Goal: Find specific page/section: Find specific page/section

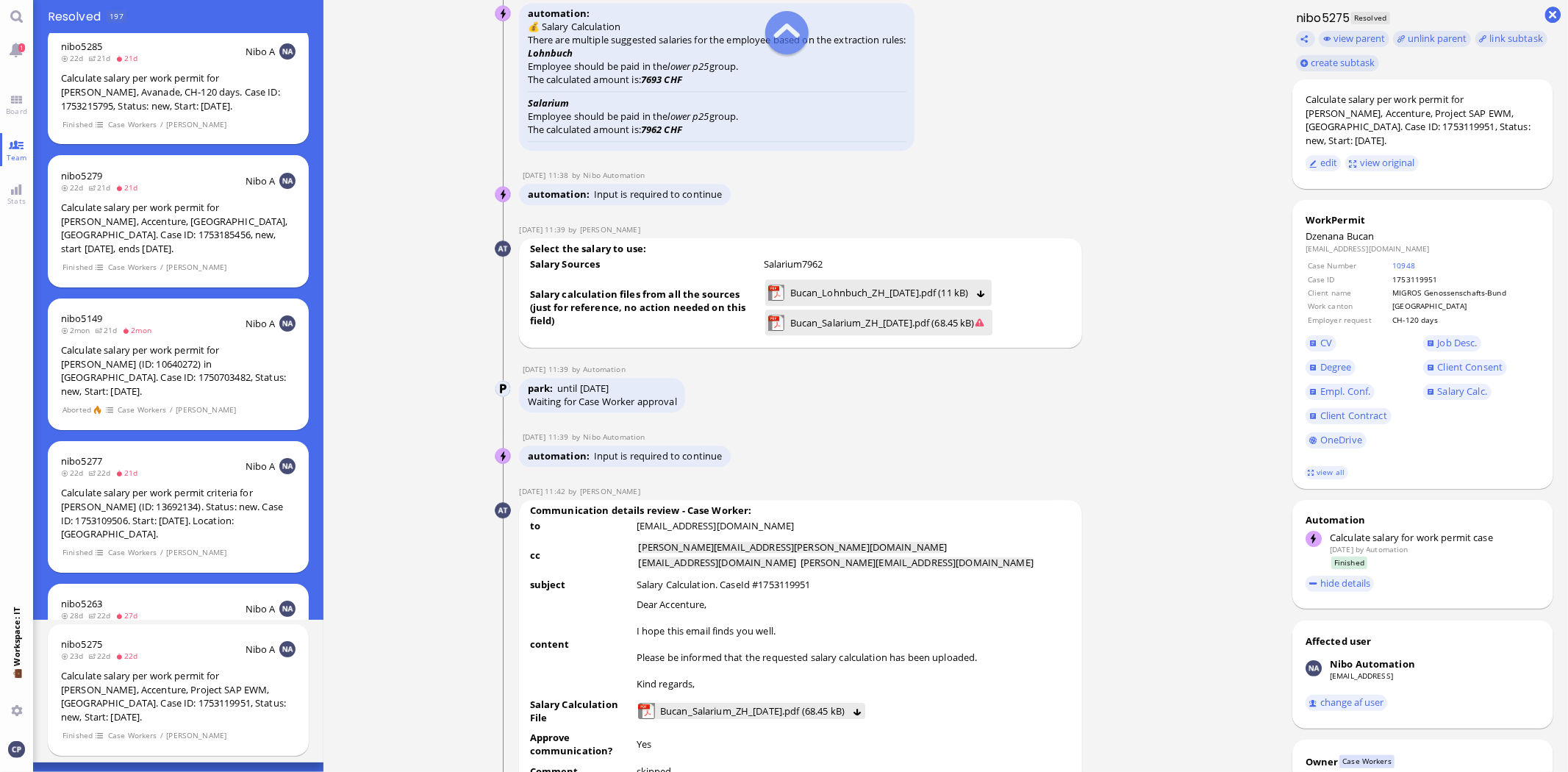
scroll to position [-2450, 0]
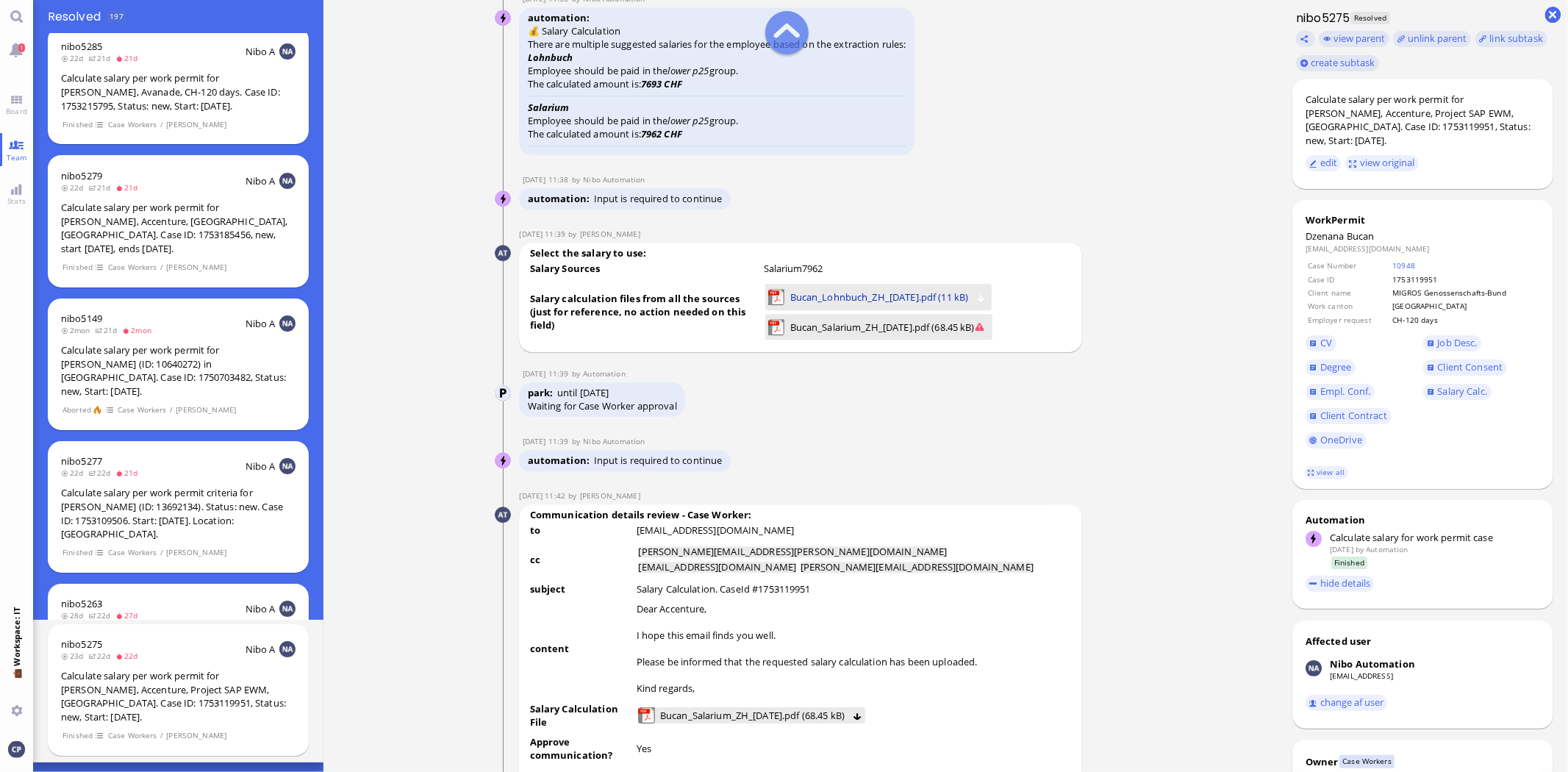
click at [794, 305] on span "Bucan_Lohnbuch_ZH_[DATE].pdf (11 kB)" at bounding box center [880, 297] width 179 height 16
click at [842, 337] on lob-view "Bucan_Salarium_ZH_[DATE].pdf (68.45 kB)" at bounding box center [879, 326] width 222 height 21
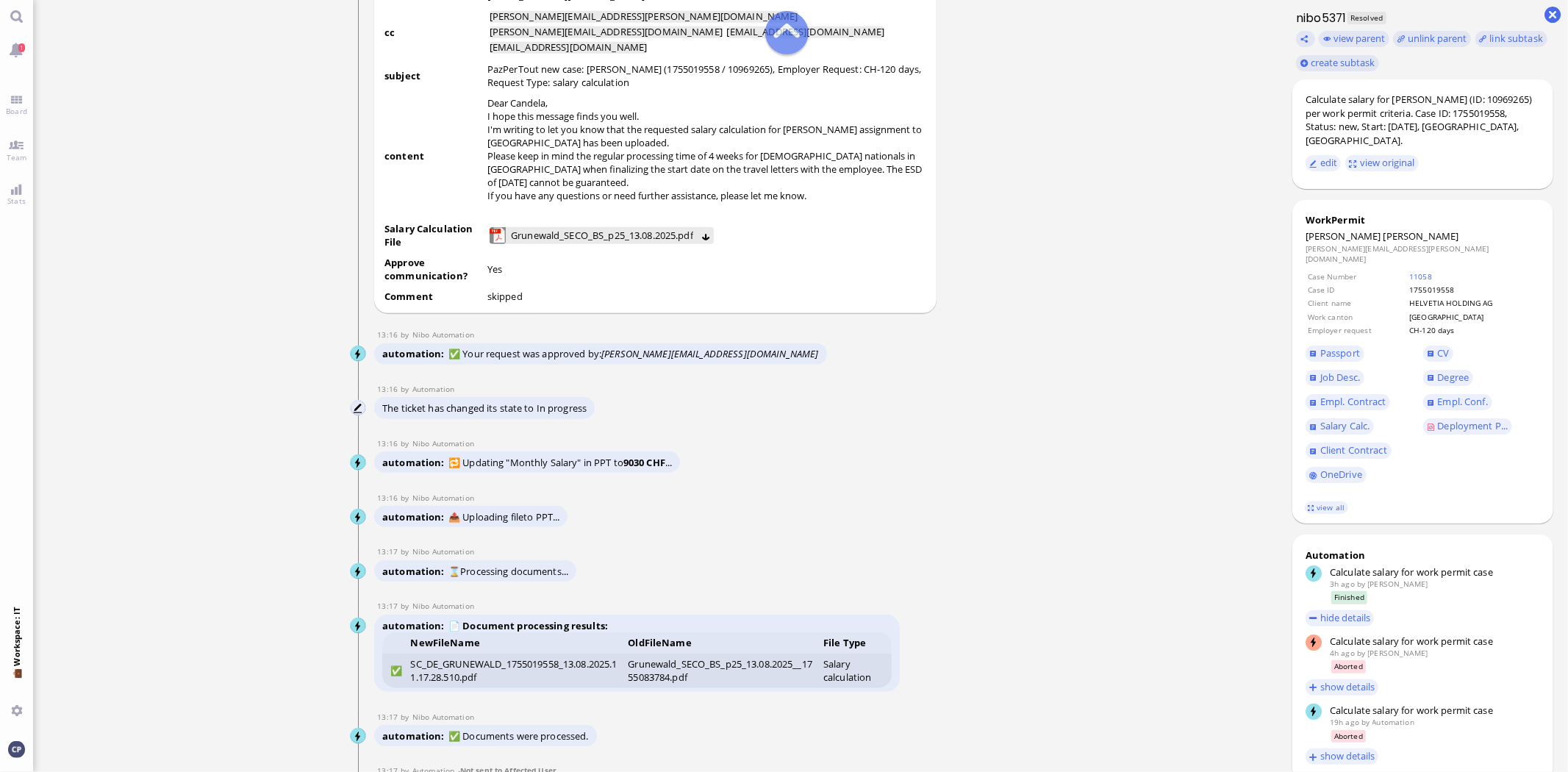
scroll to position [-653, 0]
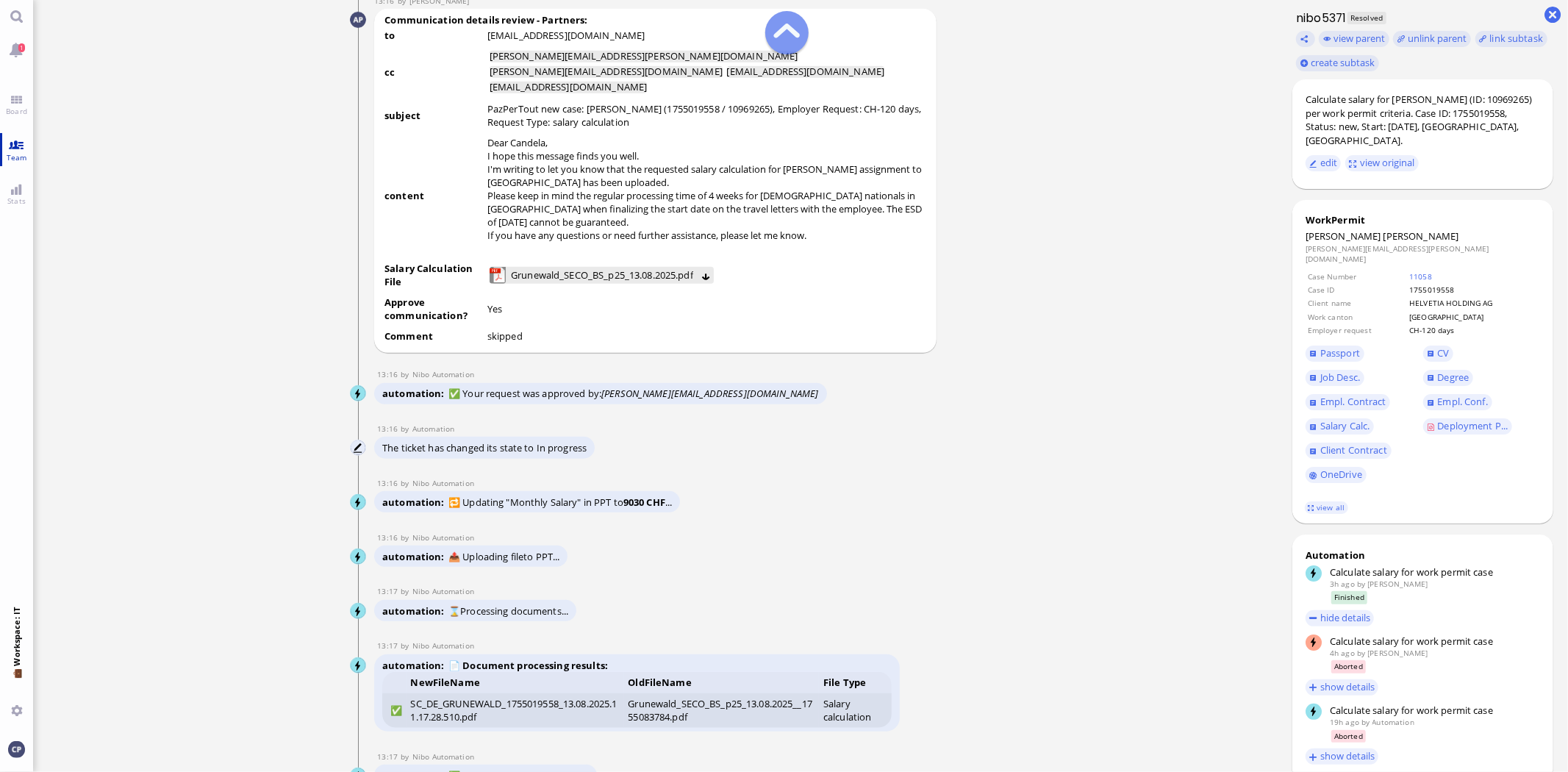
click at [12, 145] on link "Team" at bounding box center [16, 149] width 33 height 33
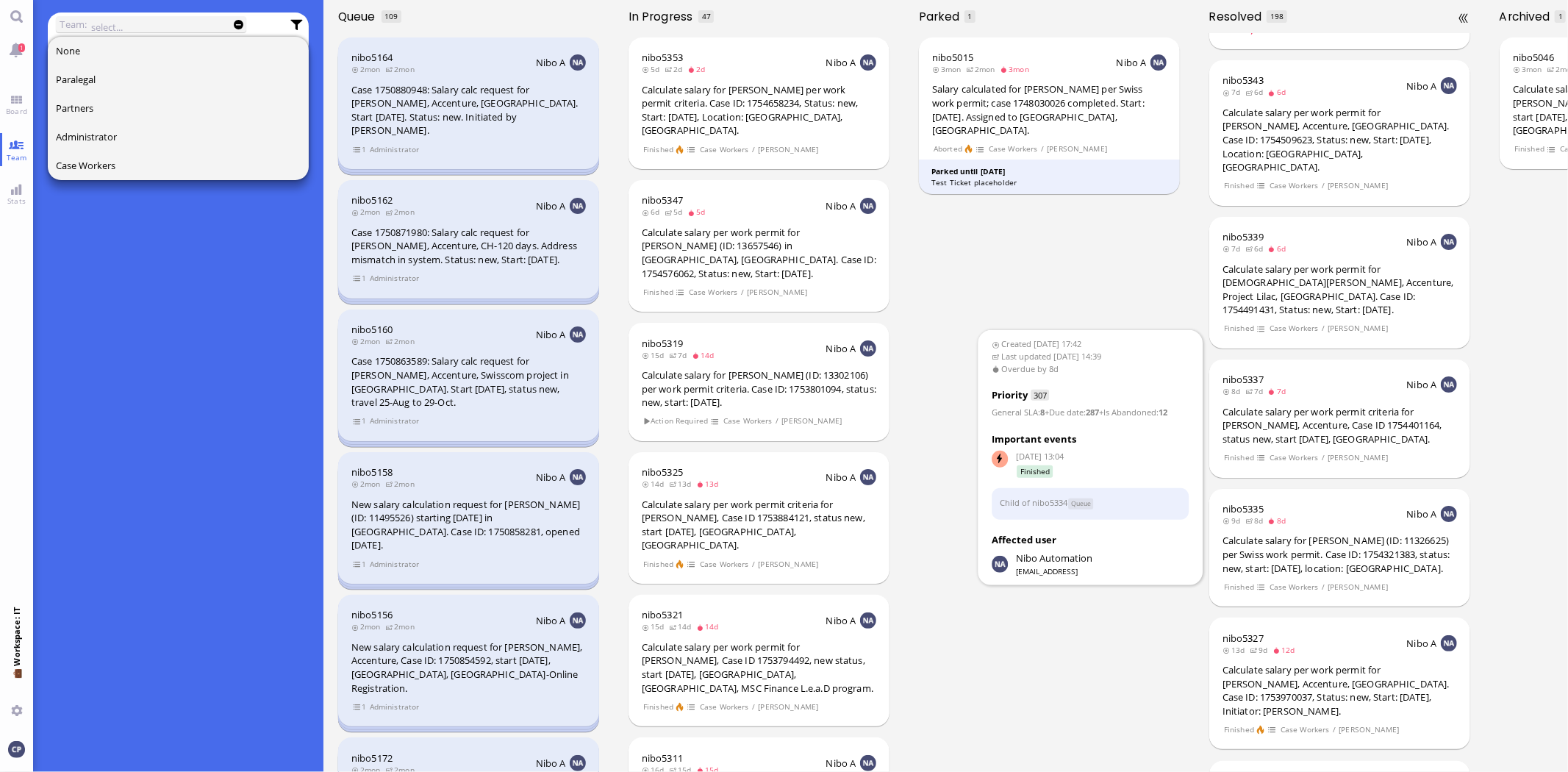
scroll to position [1939, 0]
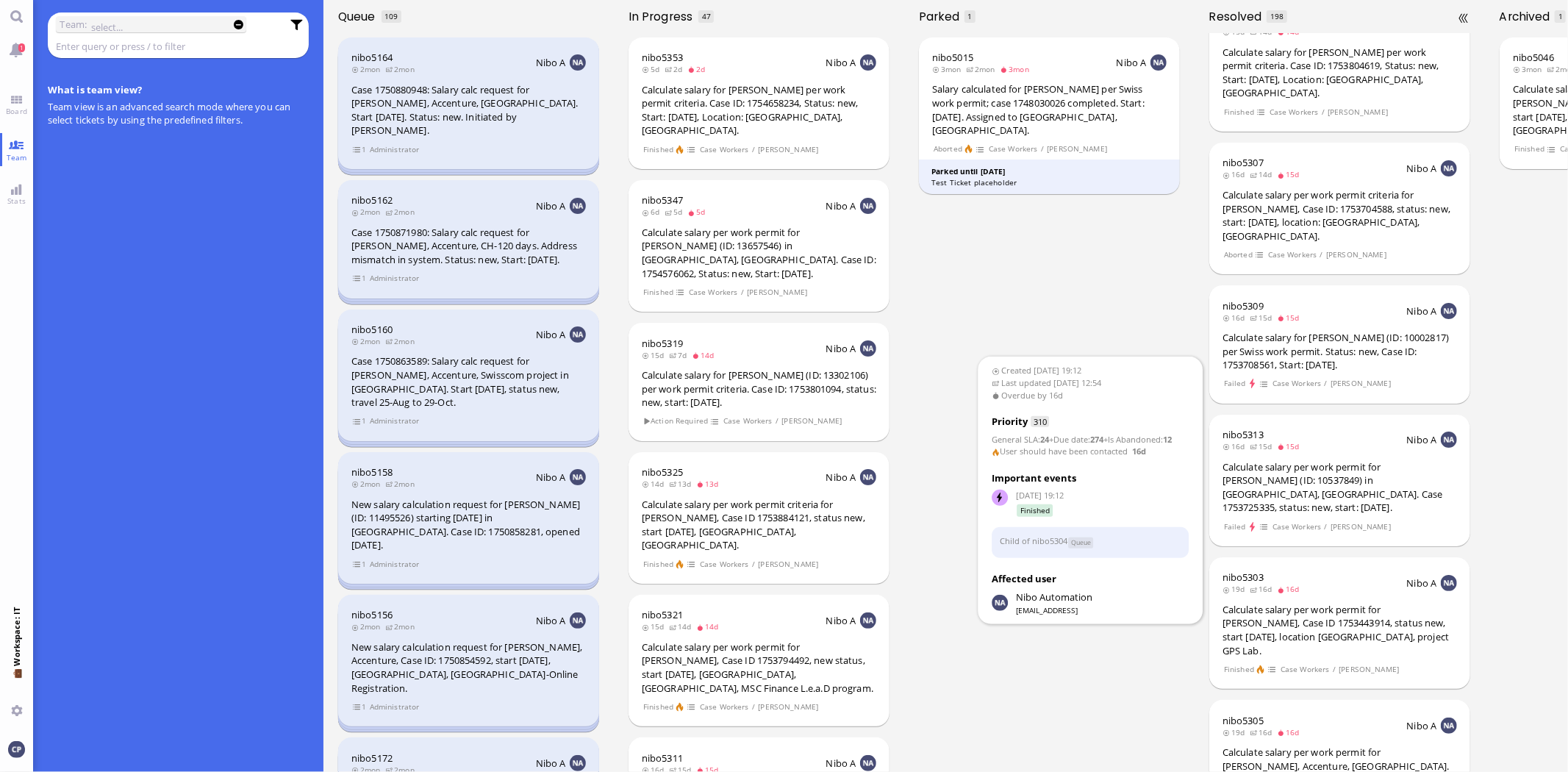
scroll to position [3246, 0]
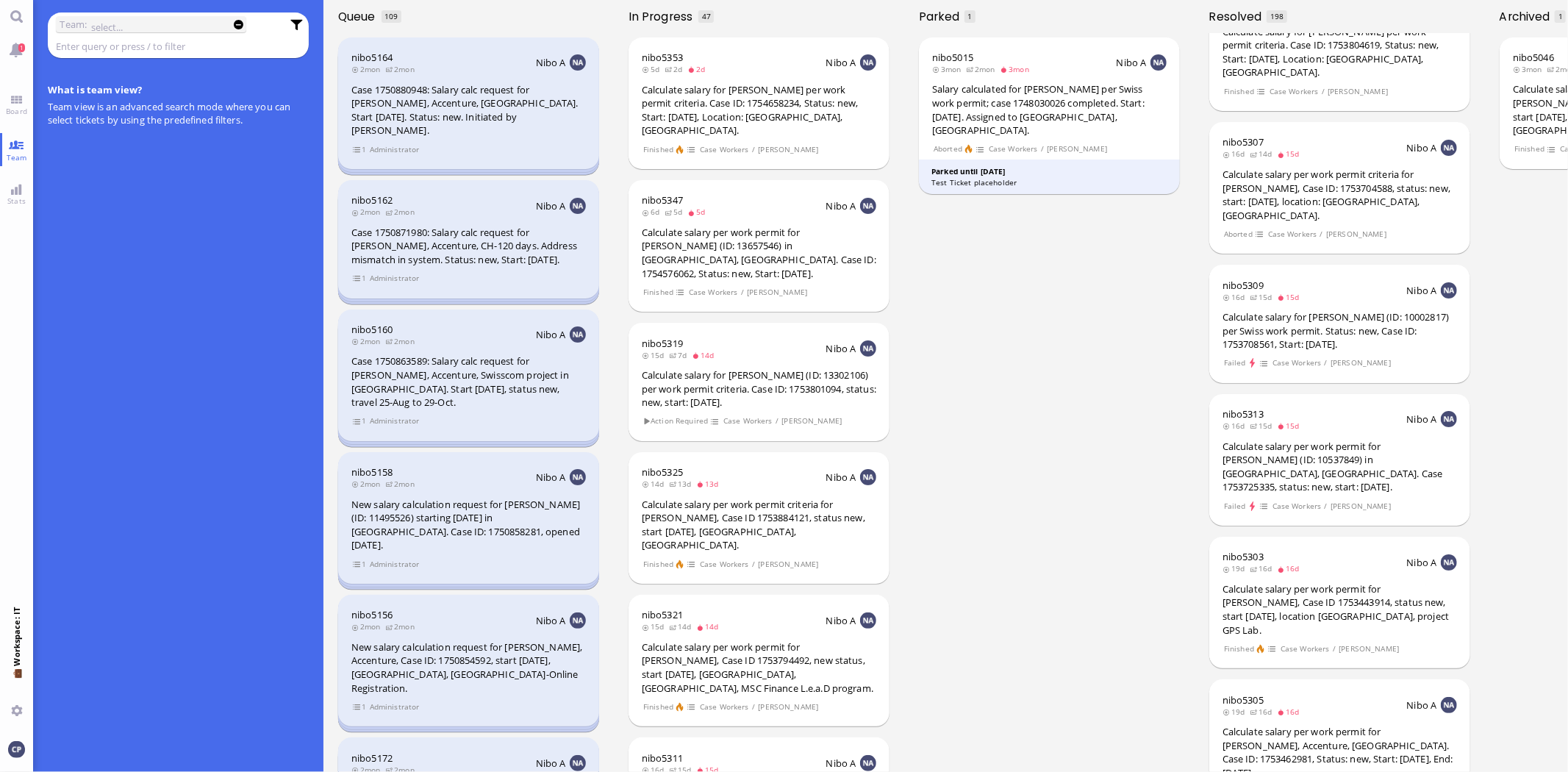
click at [114, 55] on chips "Team: None Paralegal Partners Administrator Case Workers" at bounding box center [179, 35] width 262 height 46
click at [112, 32] on input "text" at bounding box center [155, 27] width 129 height 16
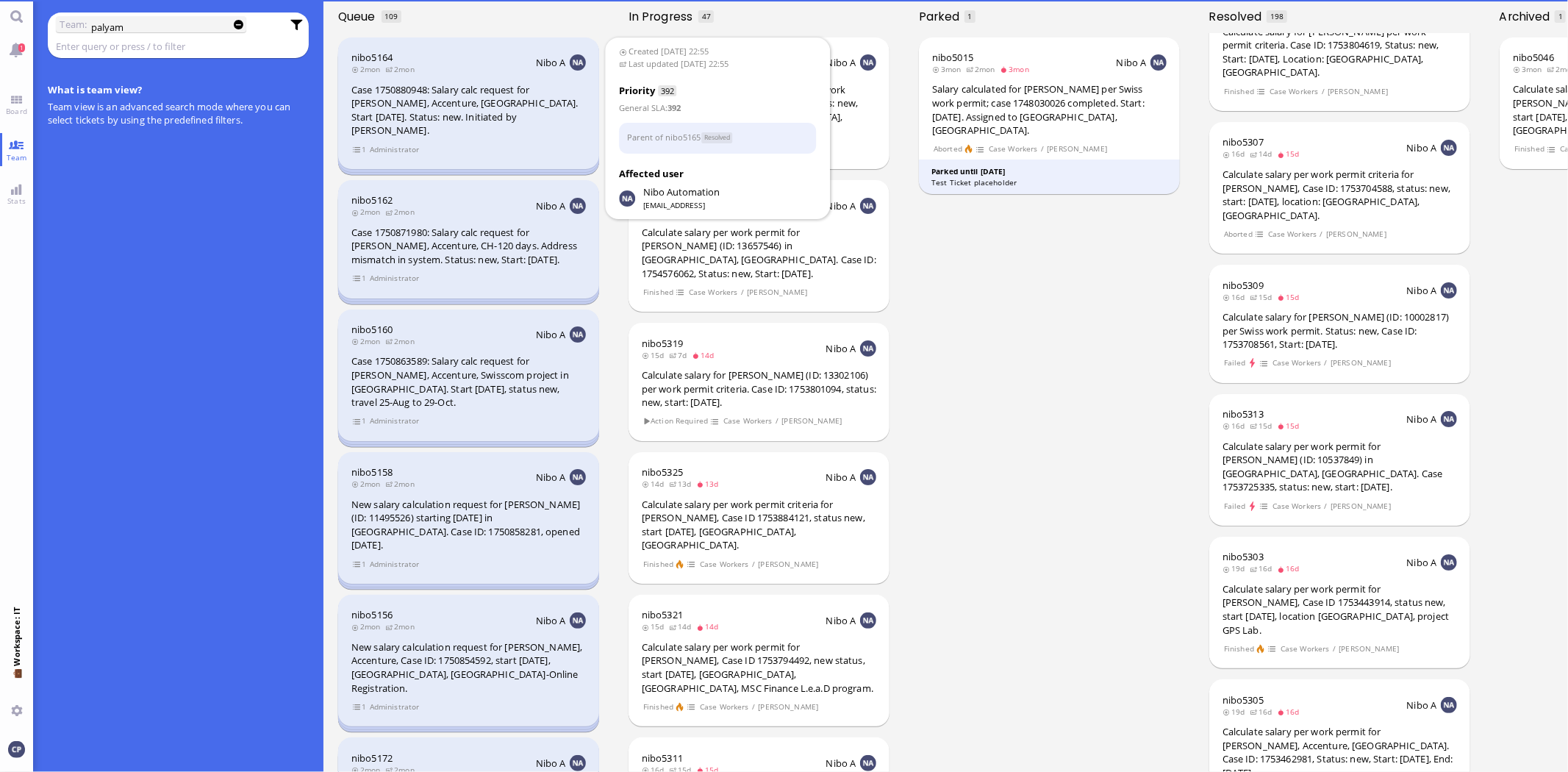
type input "palyam"
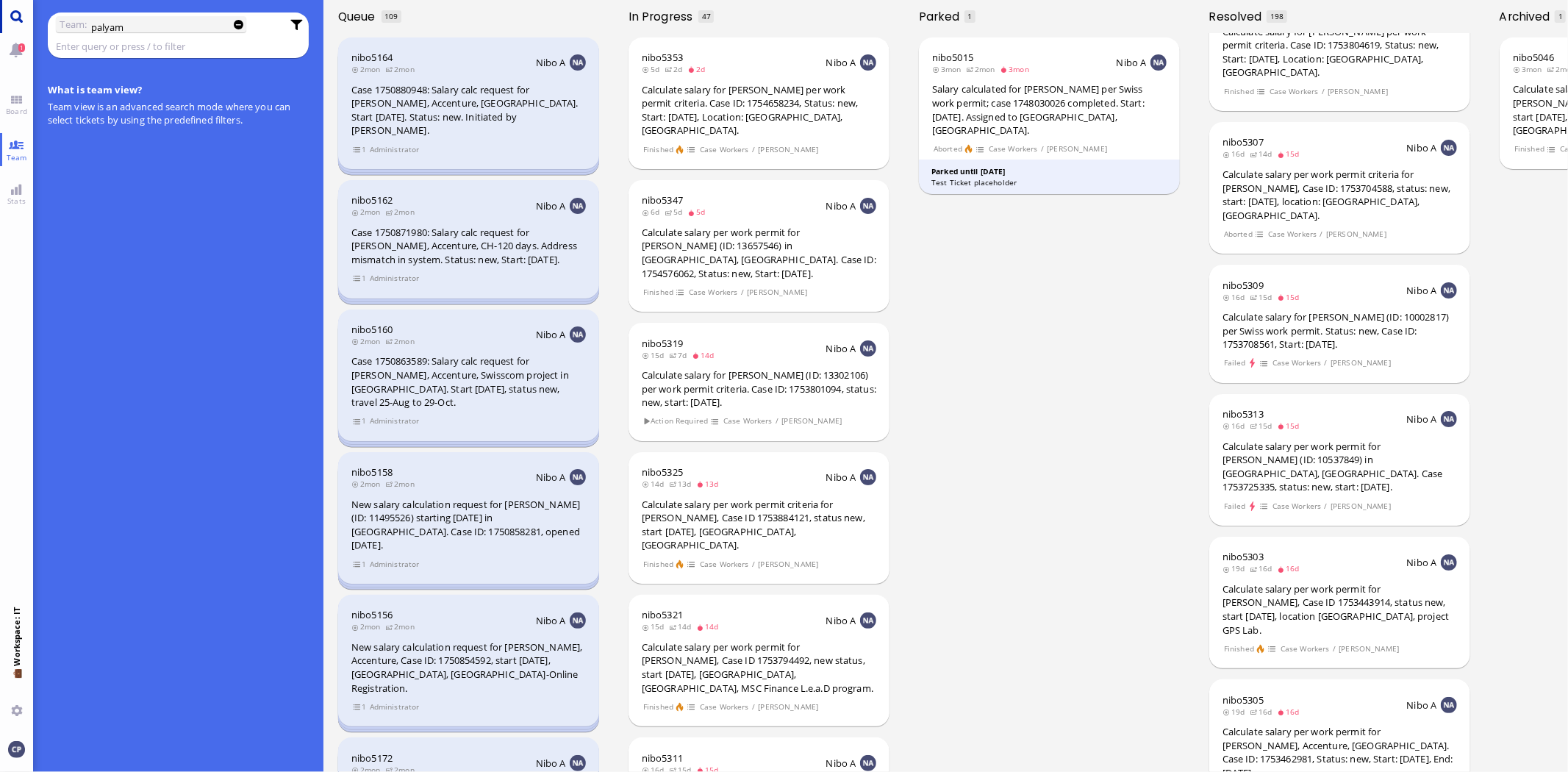
click at [14, 13] on link "Main menu" at bounding box center [16, 16] width 33 height 33
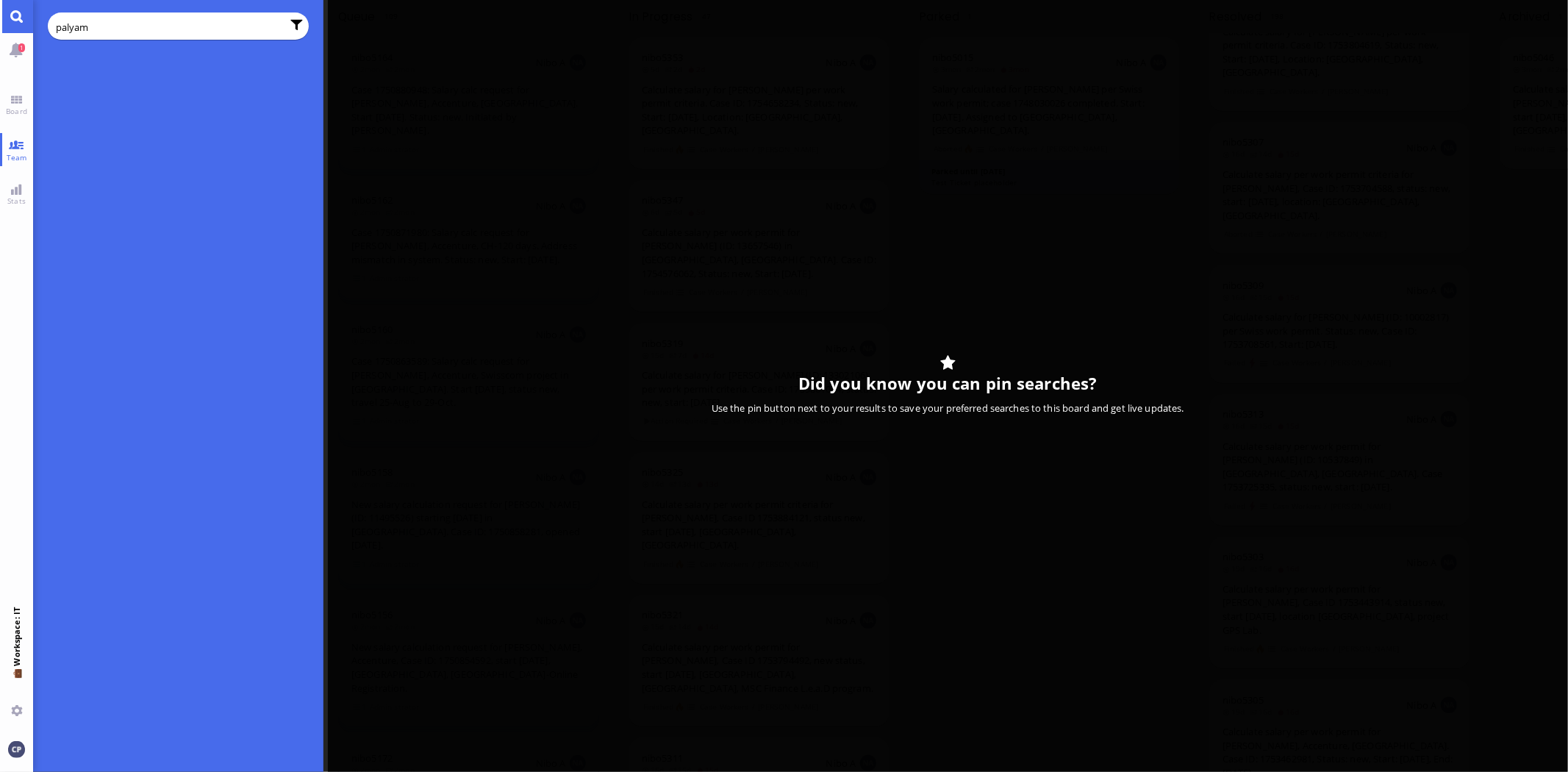
type input "palyam"
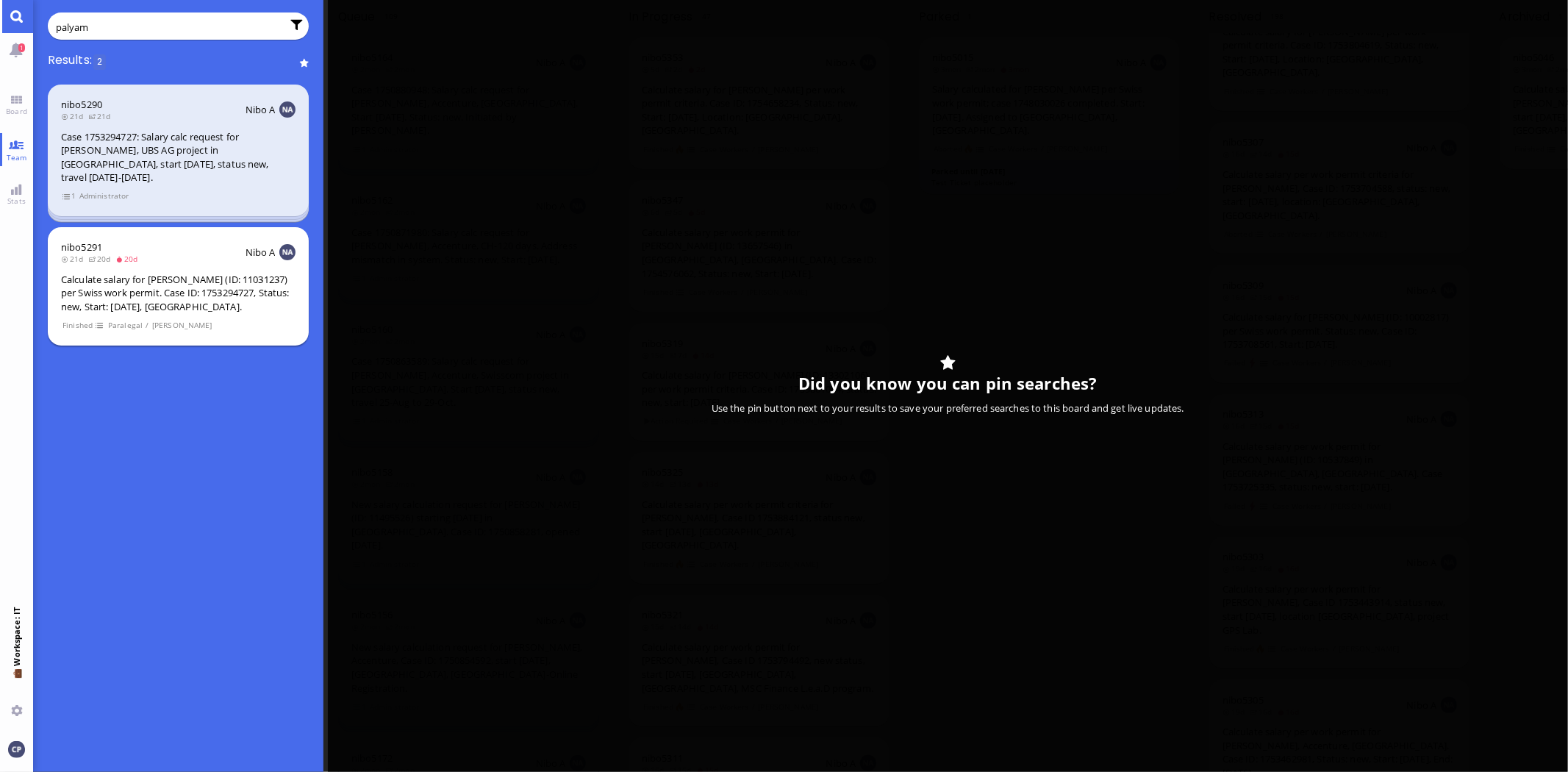
click at [151, 274] on div "Calculate salary for [PERSON_NAME] (ID: 11031237) per Swiss work permit. Case I…" at bounding box center [178, 293] width 234 height 41
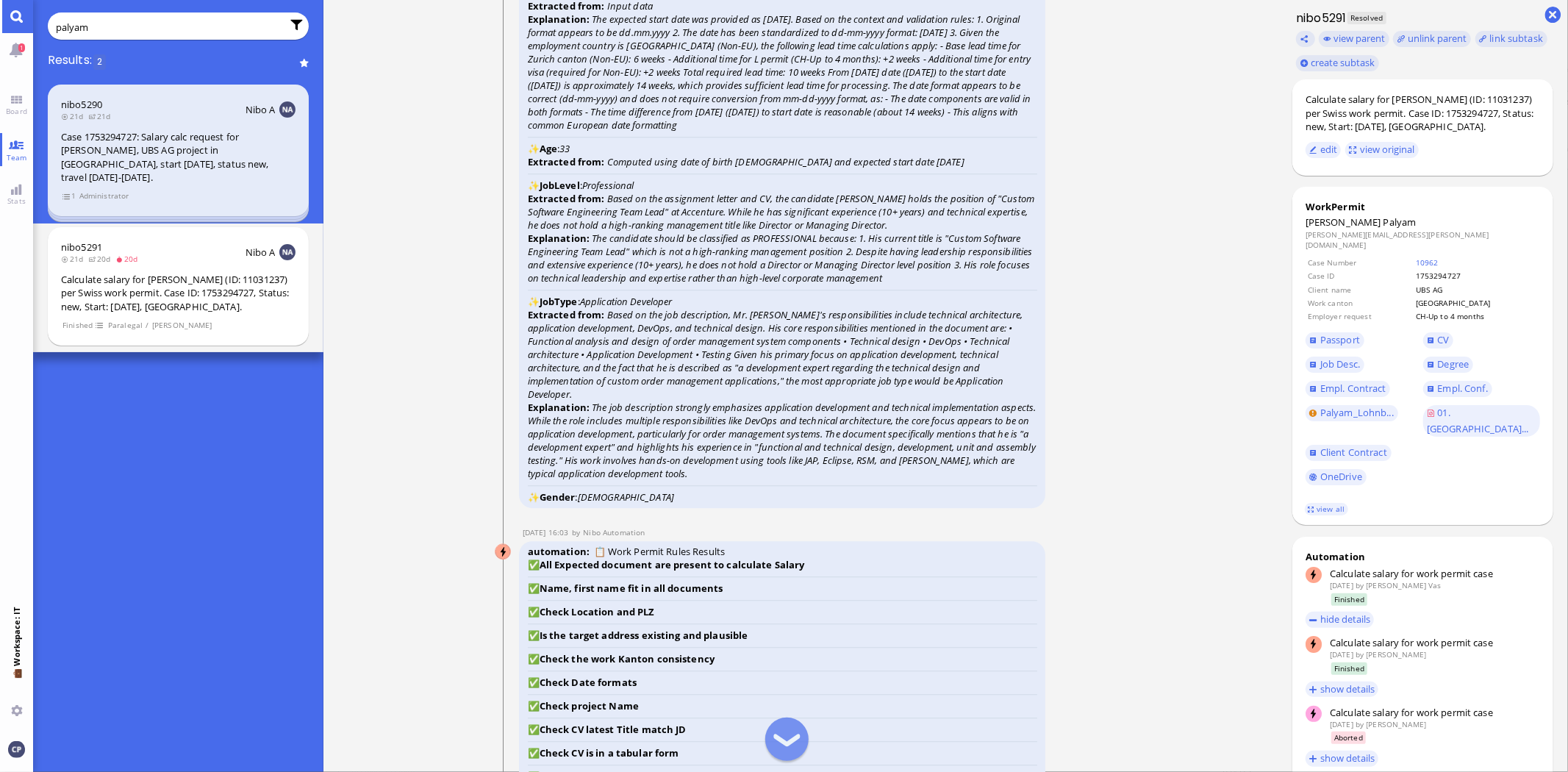
scroll to position [-3758, 0]
click at [1332, 503] on link "view all" at bounding box center [1326, 509] width 43 height 13
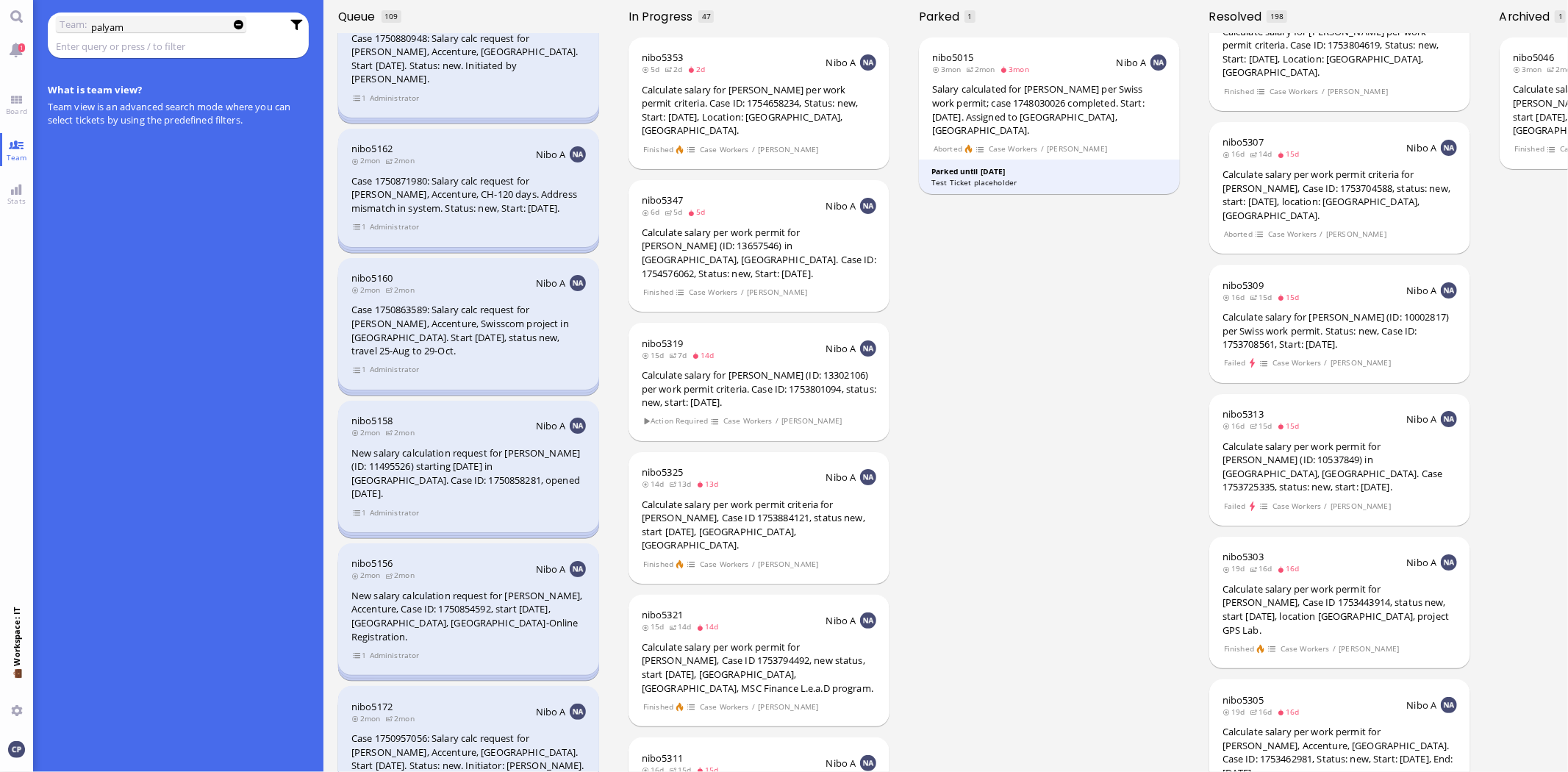
scroll to position [82, 0]
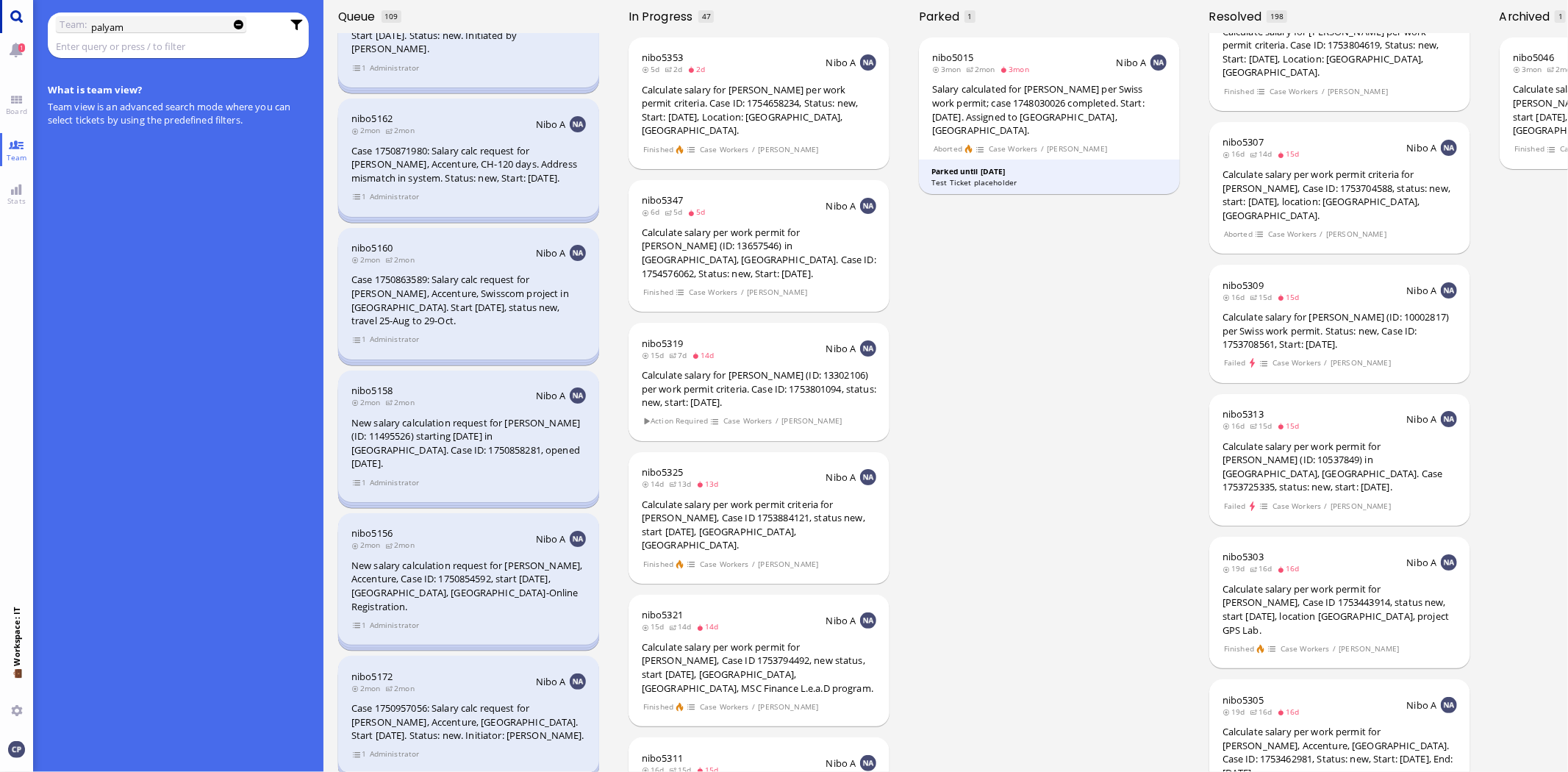
click at [8, 12] on link "Main menu" at bounding box center [16, 16] width 33 height 33
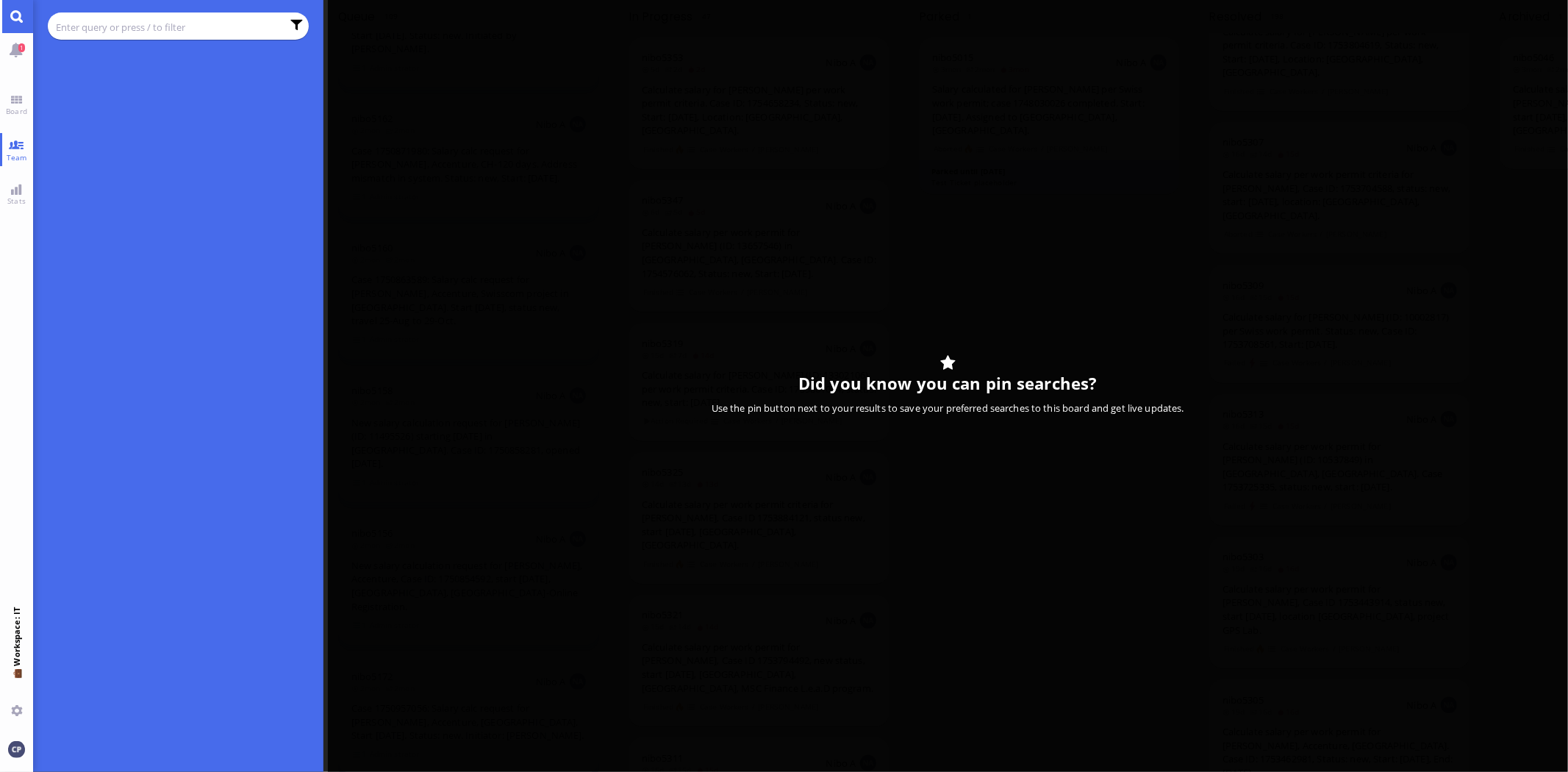
click at [78, 23] on input "text" at bounding box center [169, 27] width 226 height 16
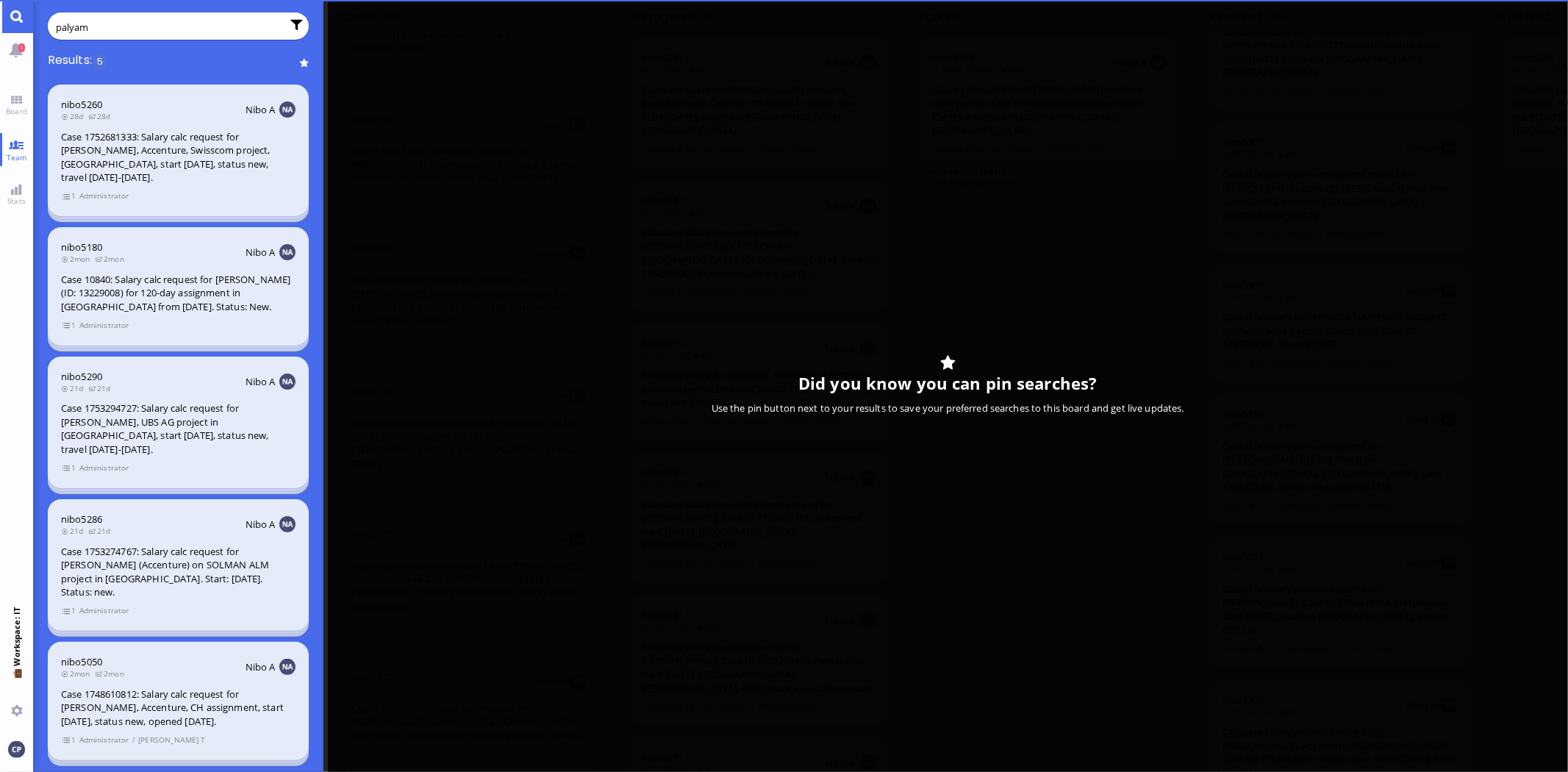
type input "palyam"
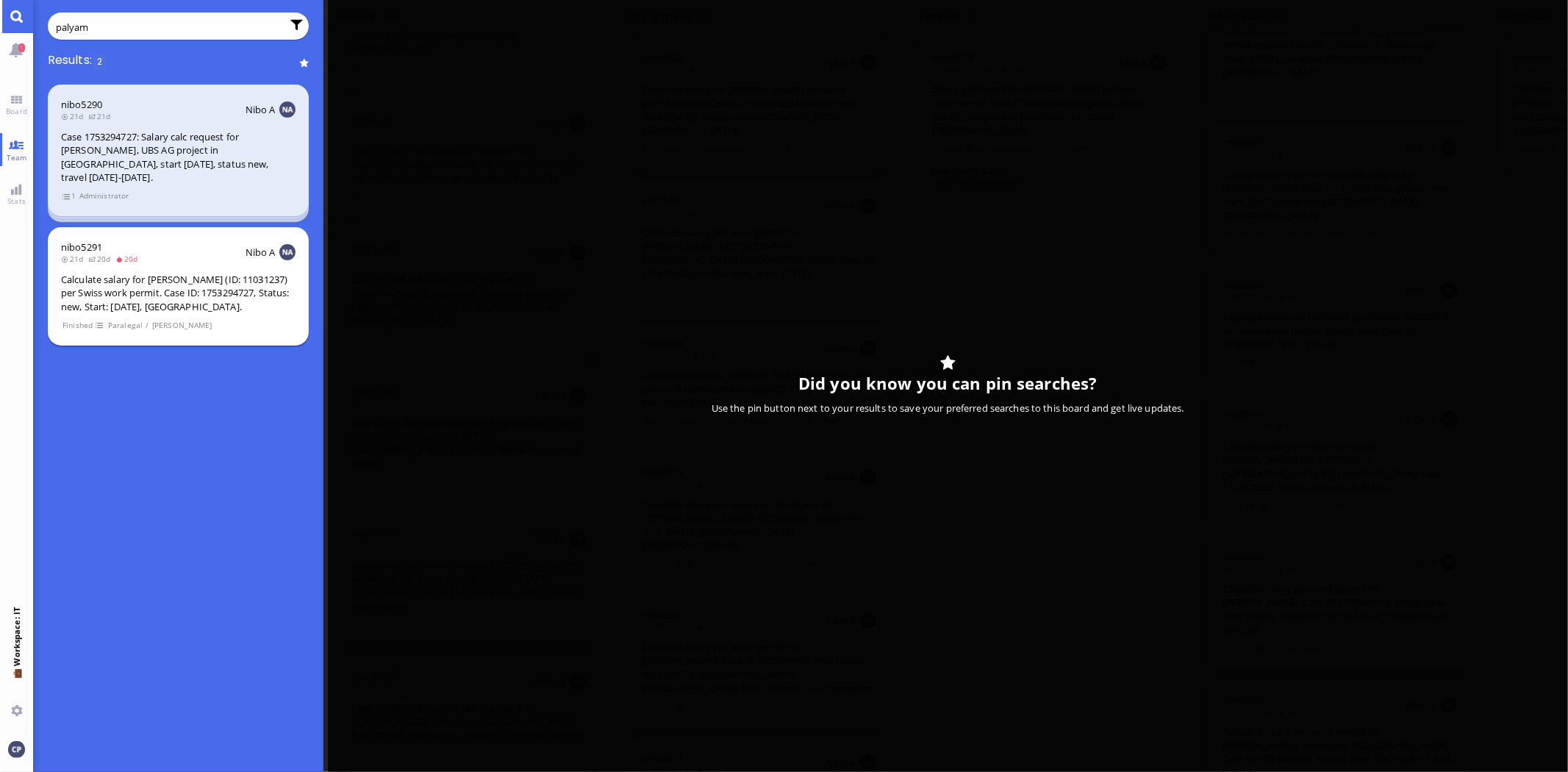
click at [156, 273] on div "Calculate salary for [PERSON_NAME] (ID: 11031237) per Swiss work permit. Case I…" at bounding box center [178, 293] width 234 height 41
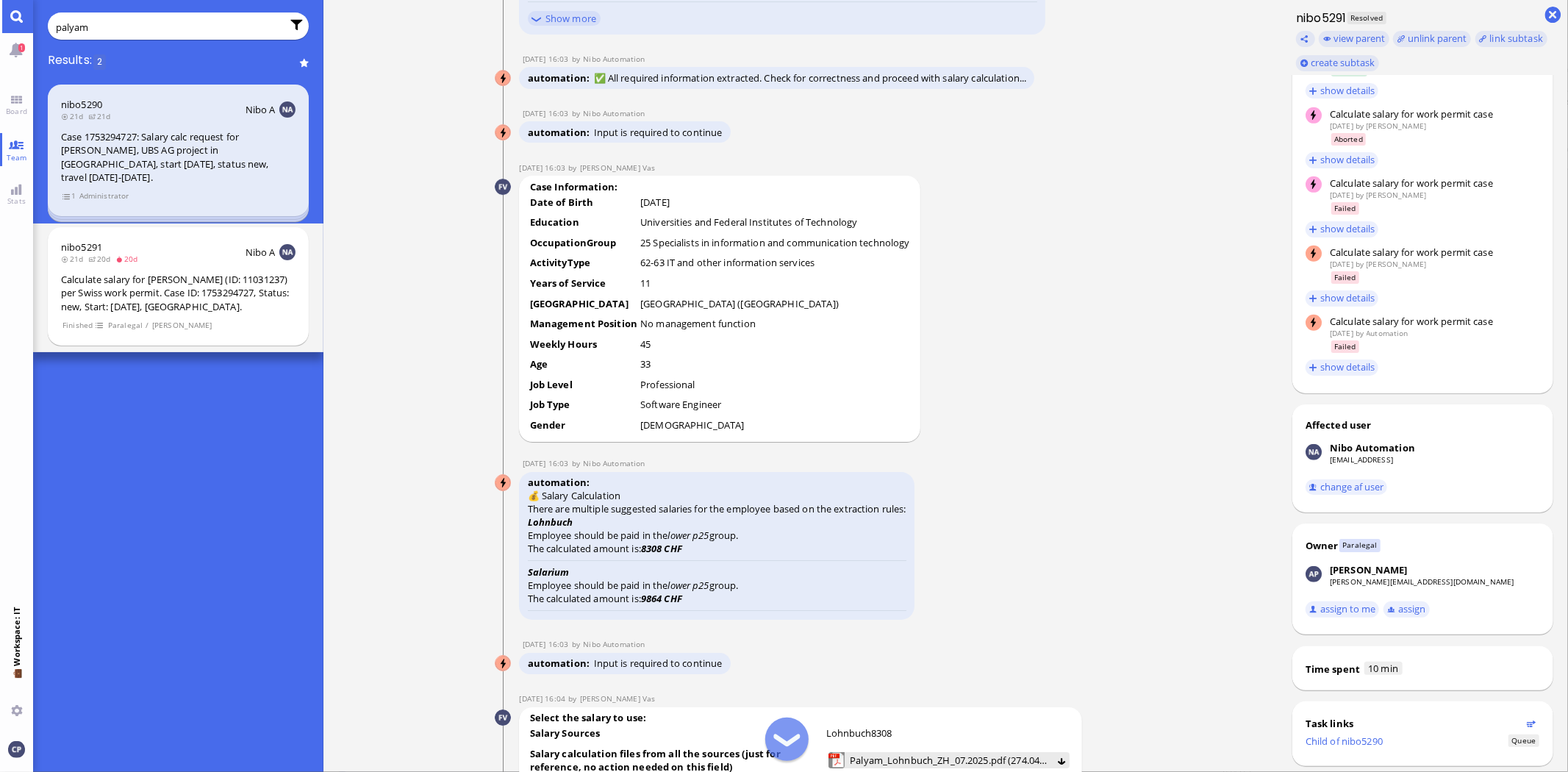
scroll to position [-2611, 0]
